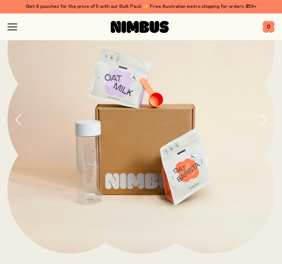
scroll to position [59, 0]
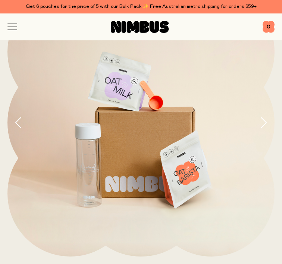
click at [10, 28] on icon "button" at bounding box center [12, 27] width 10 height 7
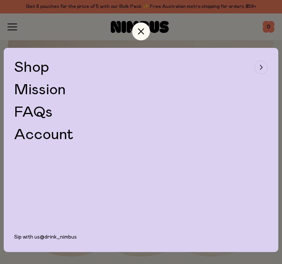
click at [43, 66] on span "Shop" at bounding box center [31, 67] width 35 height 15
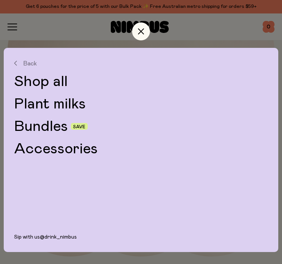
click at [66, 83] on link "Shop all" at bounding box center [141, 81] width 254 height 15
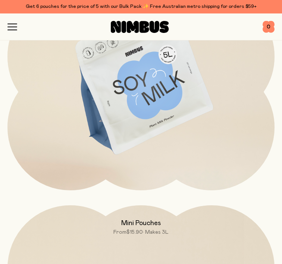
scroll to position [746, 0]
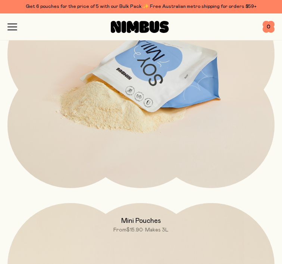
click at [137, 88] on img at bounding box center [140, 77] width 267 height 314
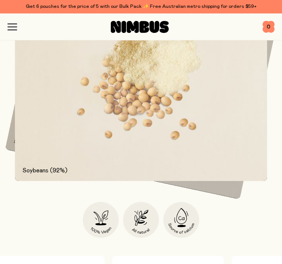
scroll to position [878, 0]
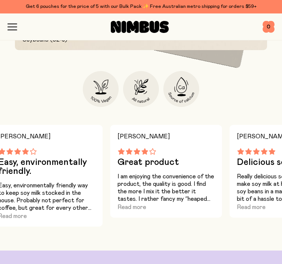
click at [230, 223] on div "[PERSON_NAME] C Great product I am enjoying the convenience of the product, the…" at bounding box center [286, 176] width 112 height 102
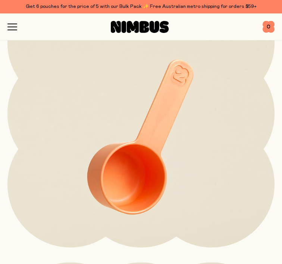
scroll to position [2202, 0]
